Goal: Task Accomplishment & Management: Complete application form

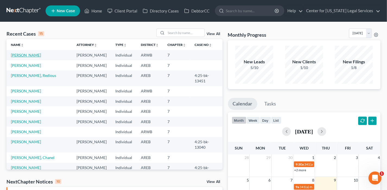
click at [30, 55] on link "[PERSON_NAME]" at bounding box center [26, 55] width 30 height 5
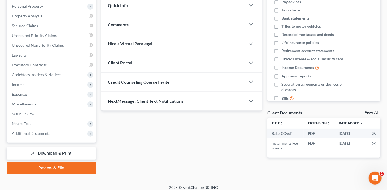
scroll to position [98, 0]
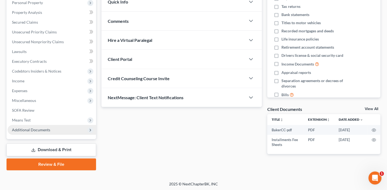
click at [65, 132] on span "Additional Documents" at bounding box center [52, 130] width 88 height 10
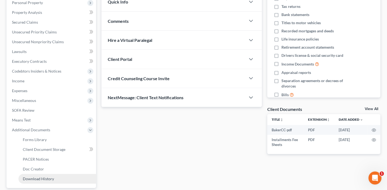
click at [49, 179] on span "Download History" at bounding box center [38, 178] width 31 height 5
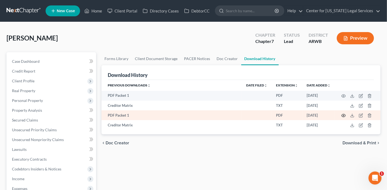
click at [345, 115] on icon "button" at bounding box center [343, 115] width 4 height 3
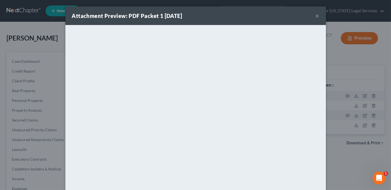
click at [317, 15] on button "×" at bounding box center [317, 15] width 4 height 7
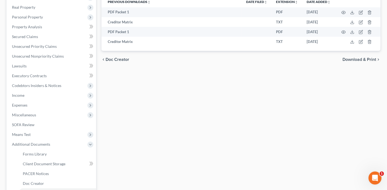
scroll to position [147, 0]
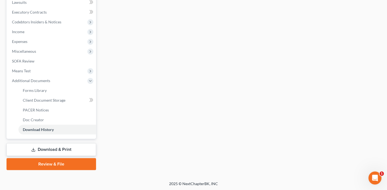
click at [62, 164] on link "Review & File" at bounding box center [51, 164] width 89 height 12
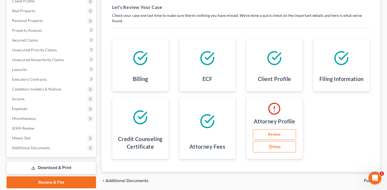
scroll to position [81, 0]
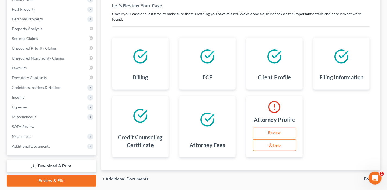
click at [253, 136] on link "Review" at bounding box center [274, 132] width 43 height 11
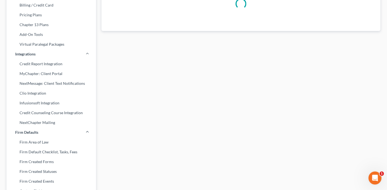
scroll to position [60, 0]
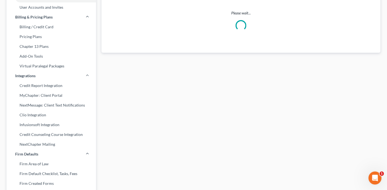
select select "2"
select select "attorney"
select select "0"
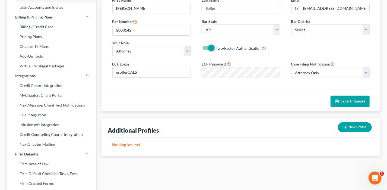
scroll to position [0, 0]
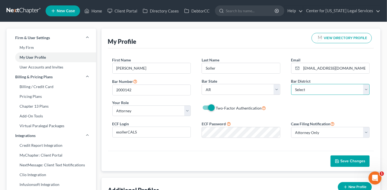
click at [330, 86] on select "Select [US_STATE] - [GEOGRAPHIC_DATA] [US_STATE] - [GEOGRAPHIC_DATA][US_STATE] …" at bounding box center [330, 89] width 79 height 11
select select "6"
click at [291, 84] on select "Select [US_STATE] - [GEOGRAPHIC_DATA] [US_STATE] - [GEOGRAPHIC_DATA][US_STATE] …" at bounding box center [330, 89] width 79 height 11
click at [350, 161] on span "Save Changes" at bounding box center [352, 160] width 25 height 5
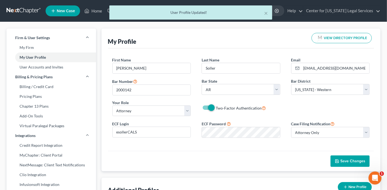
click at [95, 10] on div "× User Profile Updated!" at bounding box center [190, 13] width 387 height 17
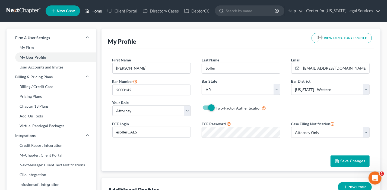
click at [95, 10] on link "Home" at bounding box center [93, 11] width 23 height 10
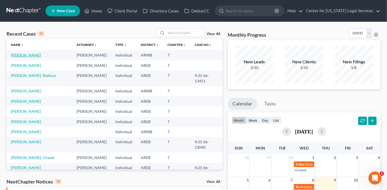
click at [29, 56] on link "[PERSON_NAME]" at bounding box center [26, 55] width 30 height 5
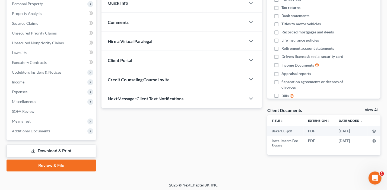
scroll to position [98, 0]
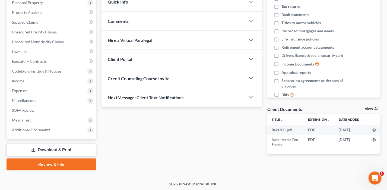
click at [55, 162] on link "Review & File" at bounding box center [51, 164] width 89 height 12
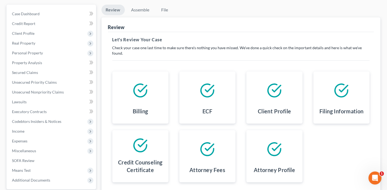
scroll to position [98, 0]
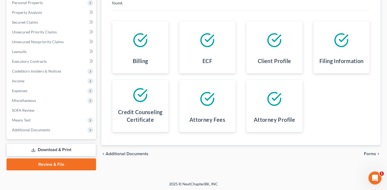
click at [367, 151] on span "Forms" at bounding box center [370, 153] width 12 height 4
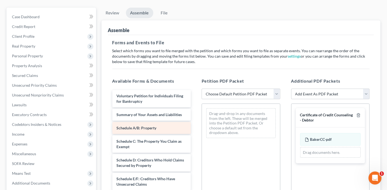
scroll to position [0, 0]
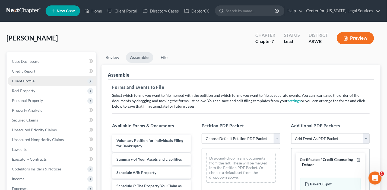
click at [26, 81] on span "Client Profile" at bounding box center [23, 80] width 23 height 5
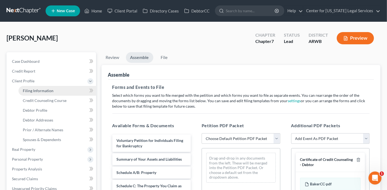
click at [38, 91] on span "Filing Information" at bounding box center [38, 90] width 31 height 5
select select "1"
select select "0"
select select "6"
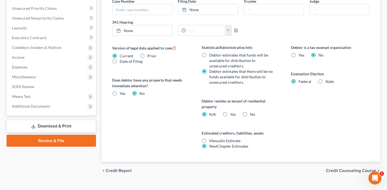
scroll to position [189, 0]
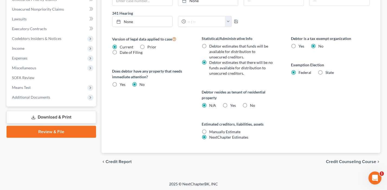
click at [76, 131] on link "Review & File" at bounding box center [51, 132] width 89 height 12
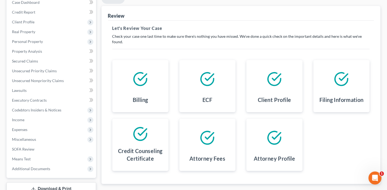
scroll to position [98, 0]
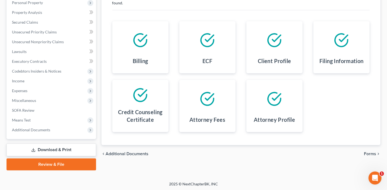
click at [374, 151] on span "Forms" at bounding box center [370, 153] width 12 height 4
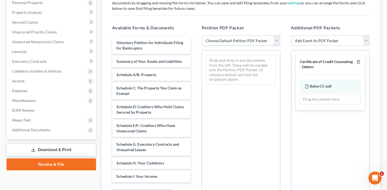
click at [210, 43] on select "Choose Default Petition PDF Packet Complete Bankruptcy Petition (all forms and …" at bounding box center [240, 40] width 79 height 11
select select "0"
click at [201, 35] on select "Choose Default Petition PDF Packet Complete Bankruptcy Petition (all forms and …" at bounding box center [240, 40] width 79 height 11
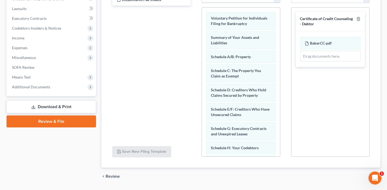
scroll to position [155, 0]
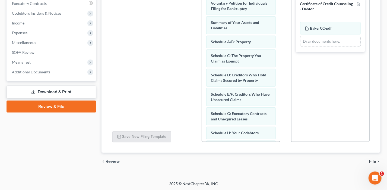
click at [372, 159] on span "File" at bounding box center [372, 161] width 7 height 4
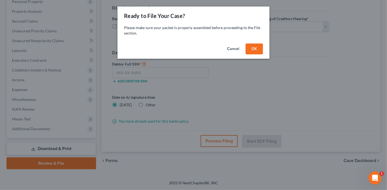
scroll to position [98, 0]
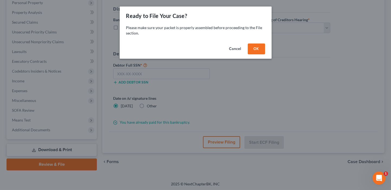
click at [260, 50] on button "OK" at bounding box center [256, 48] width 17 height 11
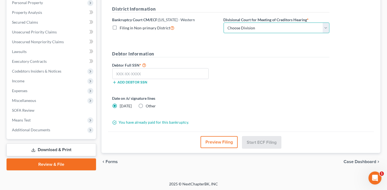
click at [267, 31] on select "Choose Division [GEOGRAPHIC_DATA] [GEOGRAPHIC_DATA] [GEOGRAPHIC_DATA][PERSON_NA…" at bounding box center [276, 28] width 106 height 11
select select "2"
click at [223, 23] on select "Choose Division [GEOGRAPHIC_DATA] [GEOGRAPHIC_DATA] [GEOGRAPHIC_DATA][PERSON_NA…" at bounding box center [276, 28] width 106 height 11
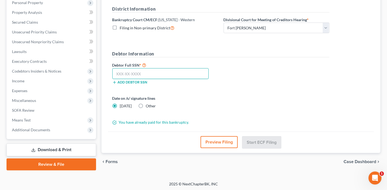
click at [157, 72] on input "text" at bounding box center [160, 73] width 97 height 11
type input "431-75-5818"
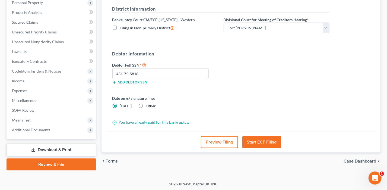
click at [259, 136] on button "Start ECF Filing" at bounding box center [261, 142] width 39 height 12
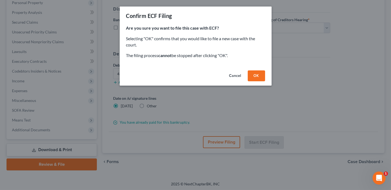
click at [258, 75] on button "OK" at bounding box center [256, 75] width 17 height 11
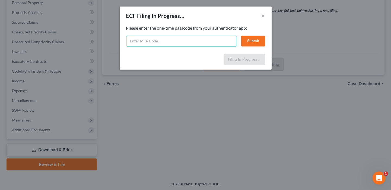
click at [144, 44] on input "text" at bounding box center [181, 41] width 111 height 11
type input "325945"
click at [255, 42] on button "Submit" at bounding box center [253, 41] width 24 height 11
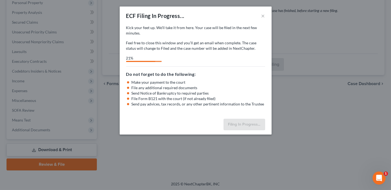
select select "2"
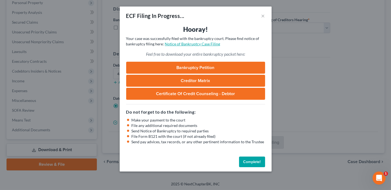
click at [213, 45] on link "Notice of Bankruptcy Case Filing" at bounding box center [192, 43] width 55 height 5
click at [254, 163] on button "Complete!" at bounding box center [252, 161] width 26 height 11
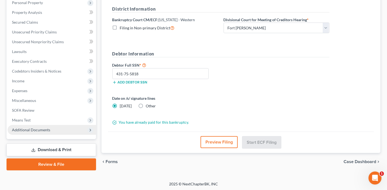
click at [62, 129] on span "Additional Documents" at bounding box center [52, 130] width 88 height 10
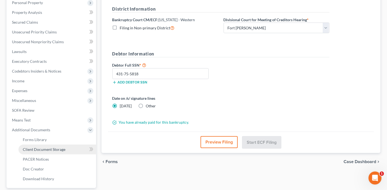
click at [53, 148] on span "Client Document Storage" at bounding box center [44, 149] width 43 height 5
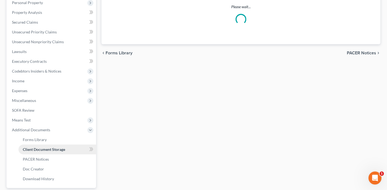
scroll to position [76, 0]
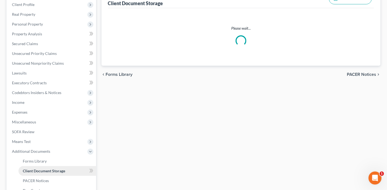
select select "0"
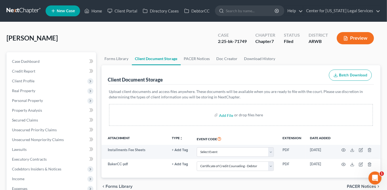
scroll to position [81, 0]
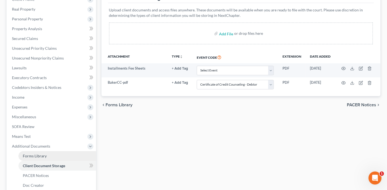
click at [61, 156] on link "Forms Library" at bounding box center [57, 156] width 78 height 10
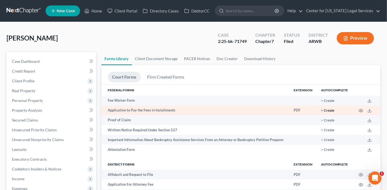
click at [333, 110] on button "+ Create" at bounding box center [327, 111] width 13 height 4
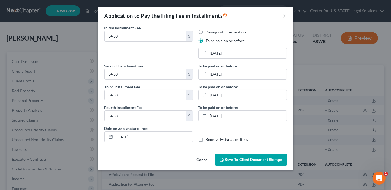
click at [263, 157] on span "Save to Client Document Storage" at bounding box center [253, 159] width 57 height 5
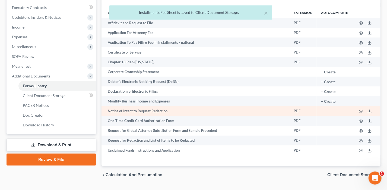
scroll to position [164, 0]
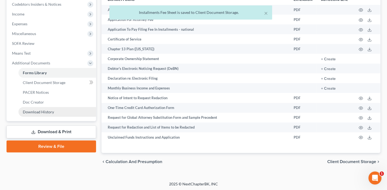
click at [37, 111] on span "Download History" at bounding box center [38, 111] width 31 height 5
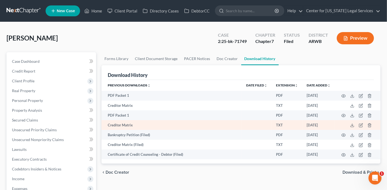
scroll to position [136, 0]
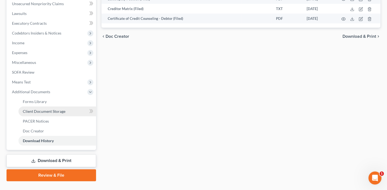
click at [57, 112] on span "Client Document Storage" at bounding box center [44, 111] width 43 height 5
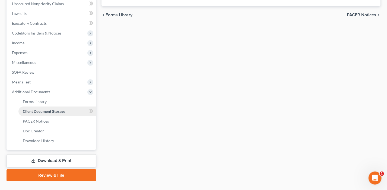
select select "0"
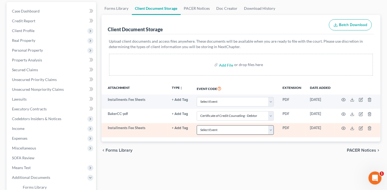
scroll to position [54, 0]
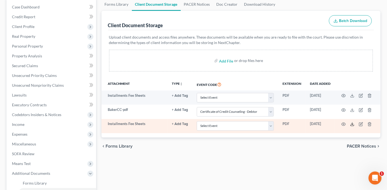
click at [351, 123] on icon at bounding box center [352, 124] width 4 height 4
